Goal: Find contact information: Find contact information

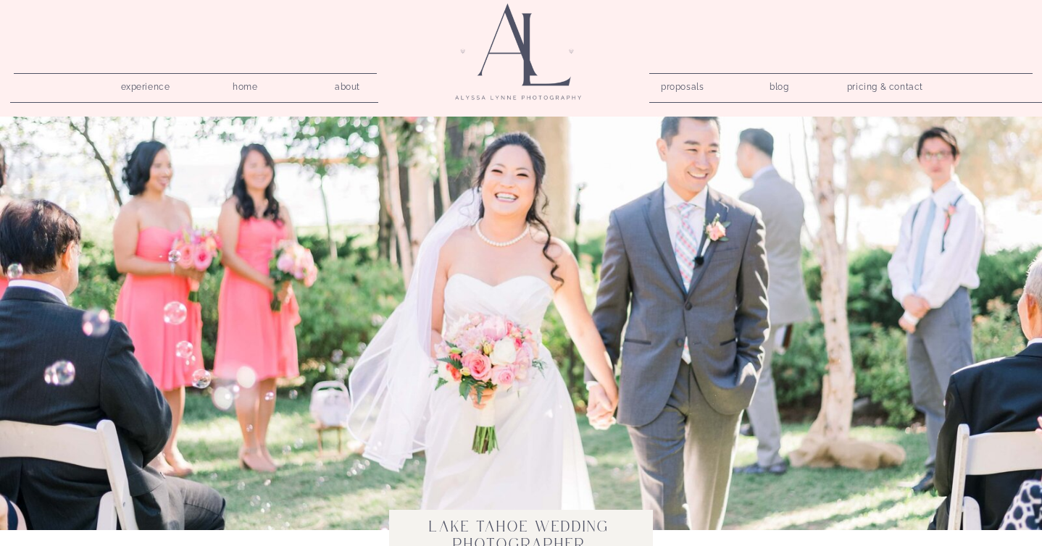
click at [864, 83] on nav "pricing & contact" at bounding box center [885, 88] width 88 height 20
click at [881, 85] on nav "pricing & contact" at bounding box center [885, 88] width 88 height 20
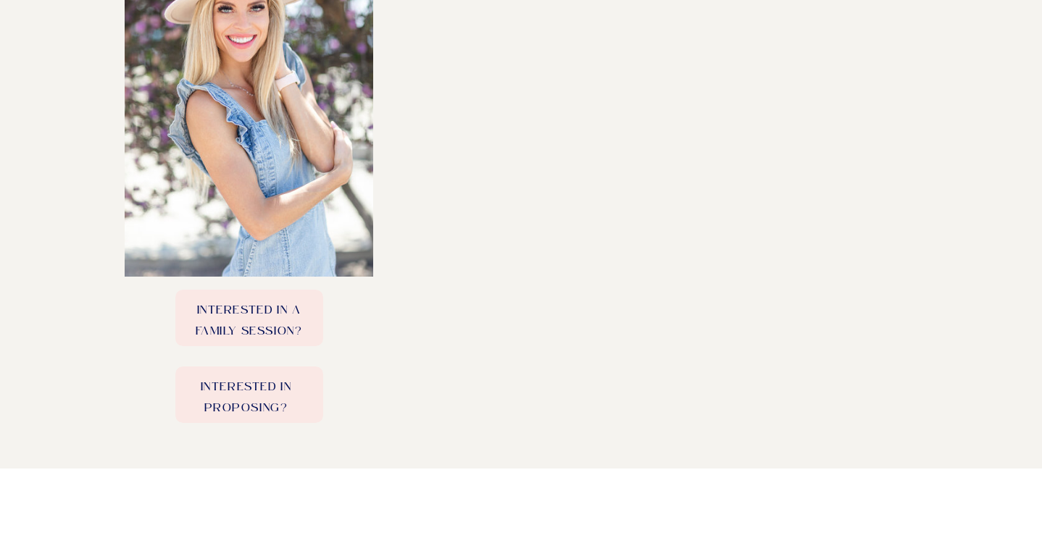
scroll to position [559, 0]
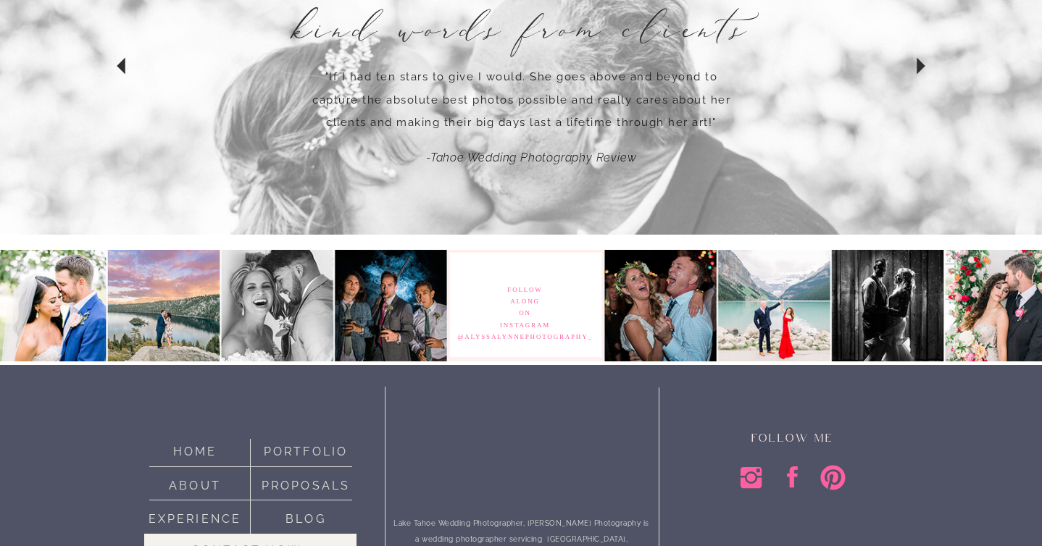
scroll to position [1409, 0]
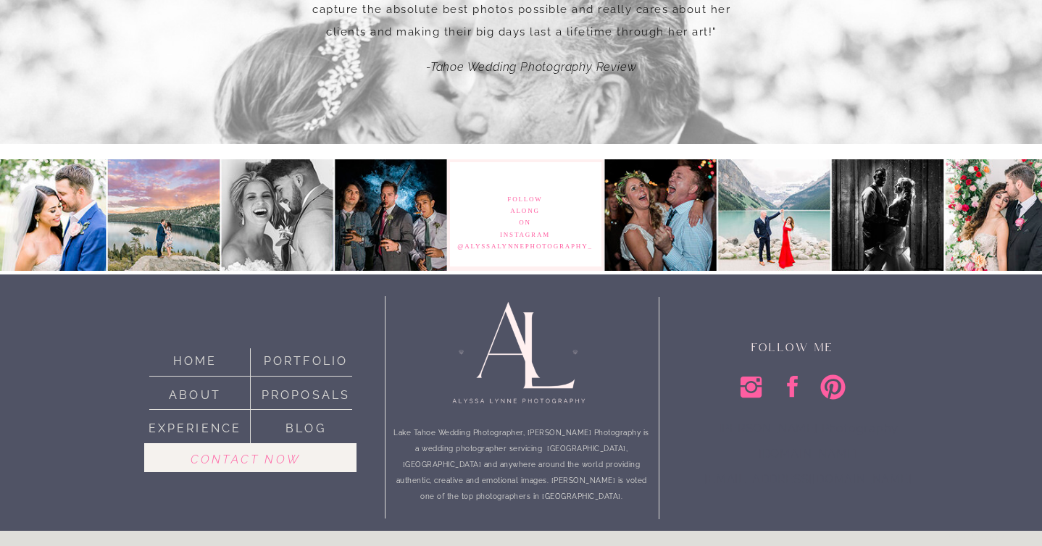
click at [233, 461] on nav "Contact now" at bounding box center [245, 458] width 178 height 17
click at [233, 456] on nav "Contact now" at bounding box center [245, 458] width 178 height 17
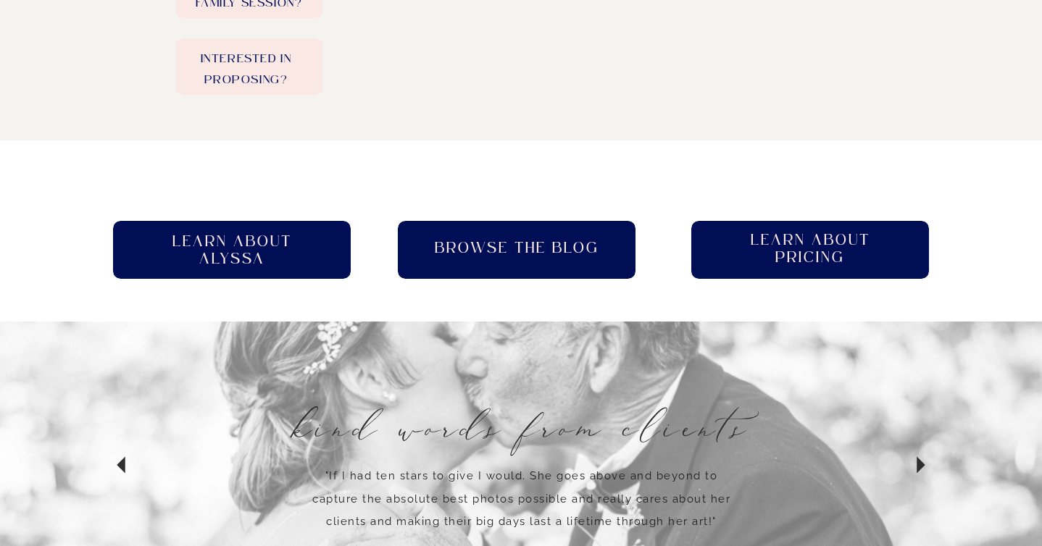
scroll to position [917, 0]
